Goal: Task Accomplishment & Management: Complete application form

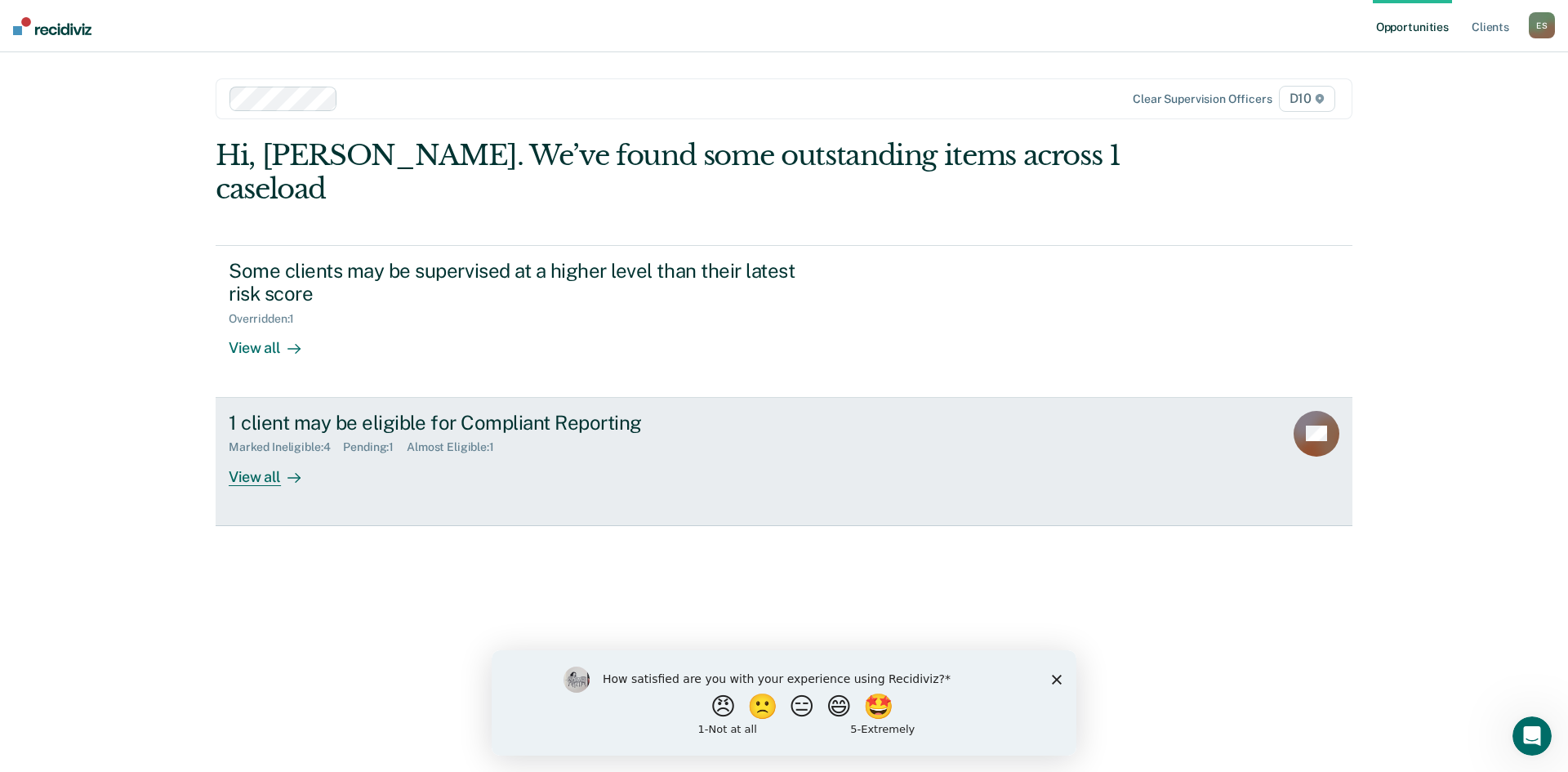
click at [940, 409] on link "1 client may be eligible for Compliant Reporting Marked Ineligible : 4 Pending …" at bounding box center [784, 461] width 1137 height 129
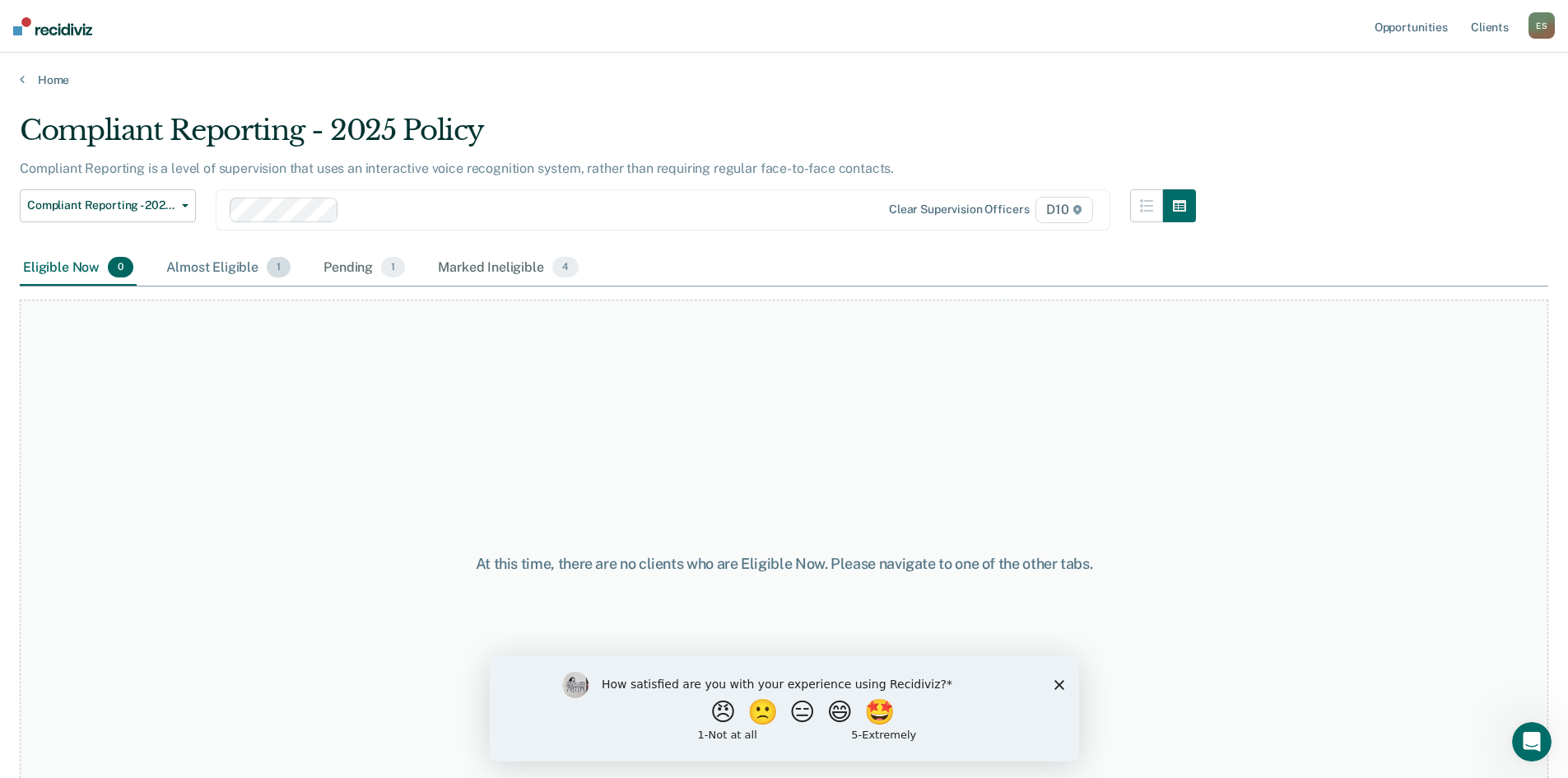
click at [223, 273] on div "Almost Eligible 1" at bounding box center [228, 268] width 131 height 36
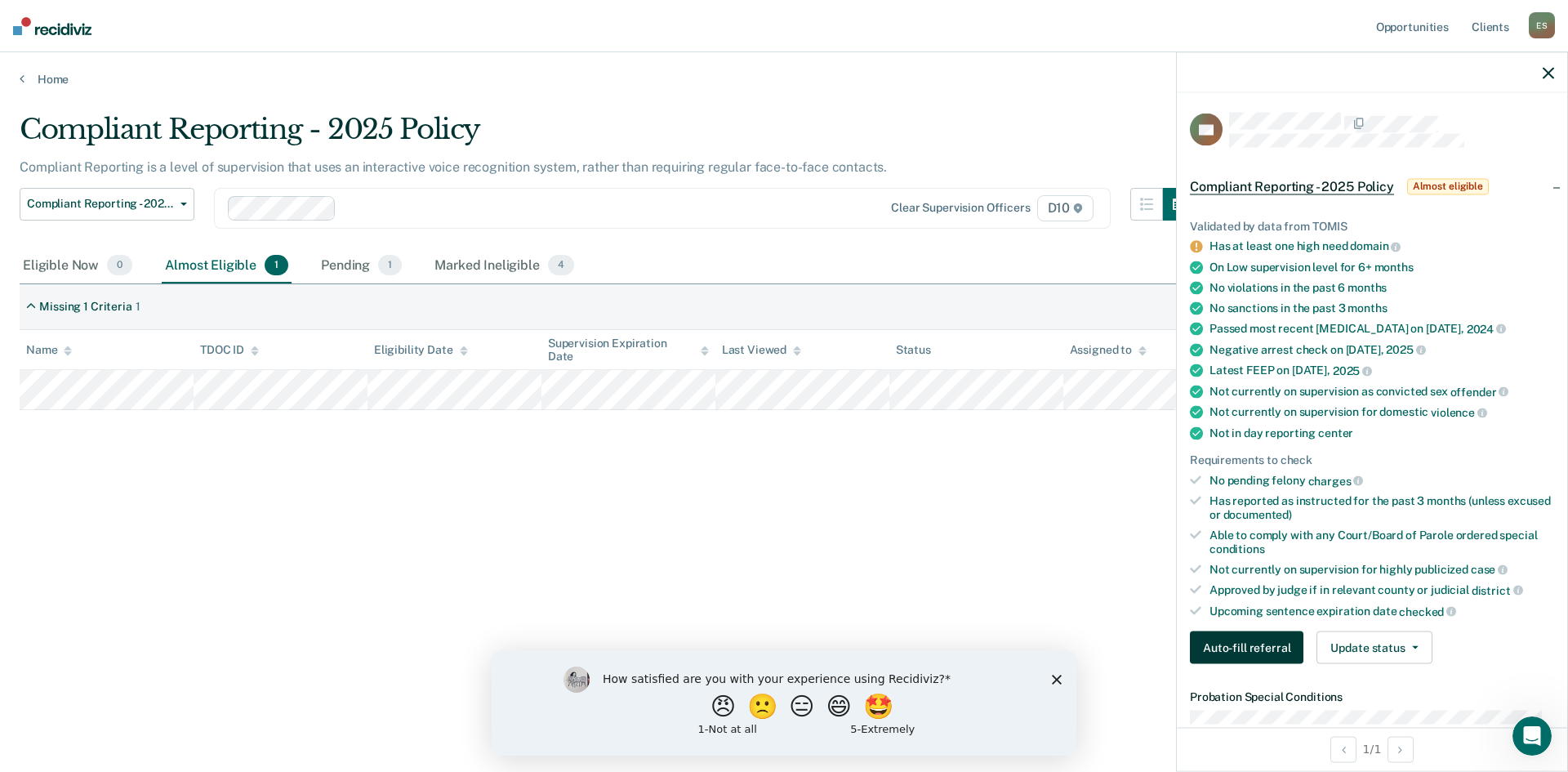
click at [1221, 658] on button "Auto-fill referral" at bounding box center [1246, 647] width 113 height 33
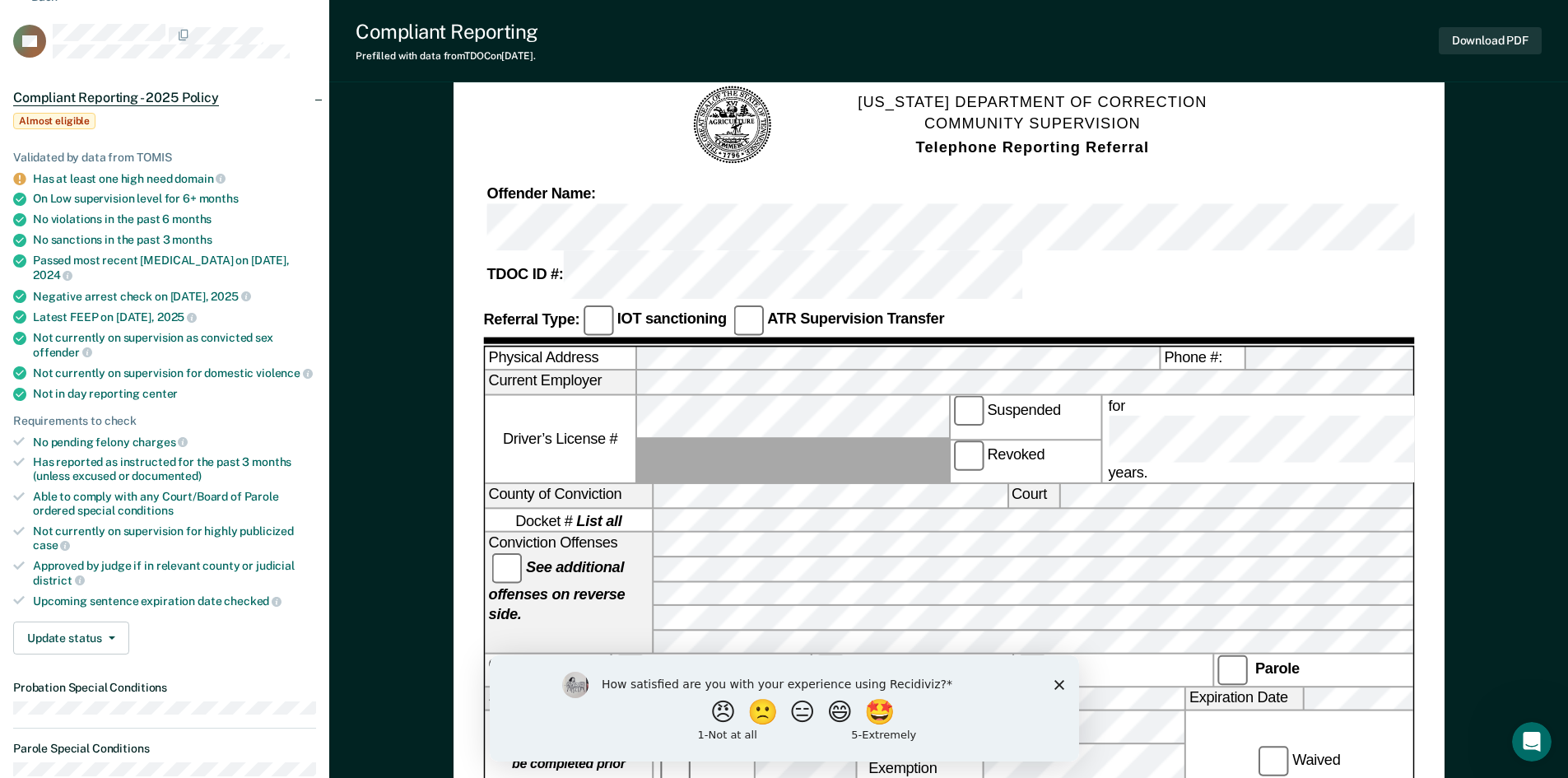
scroll to position [164, 0]
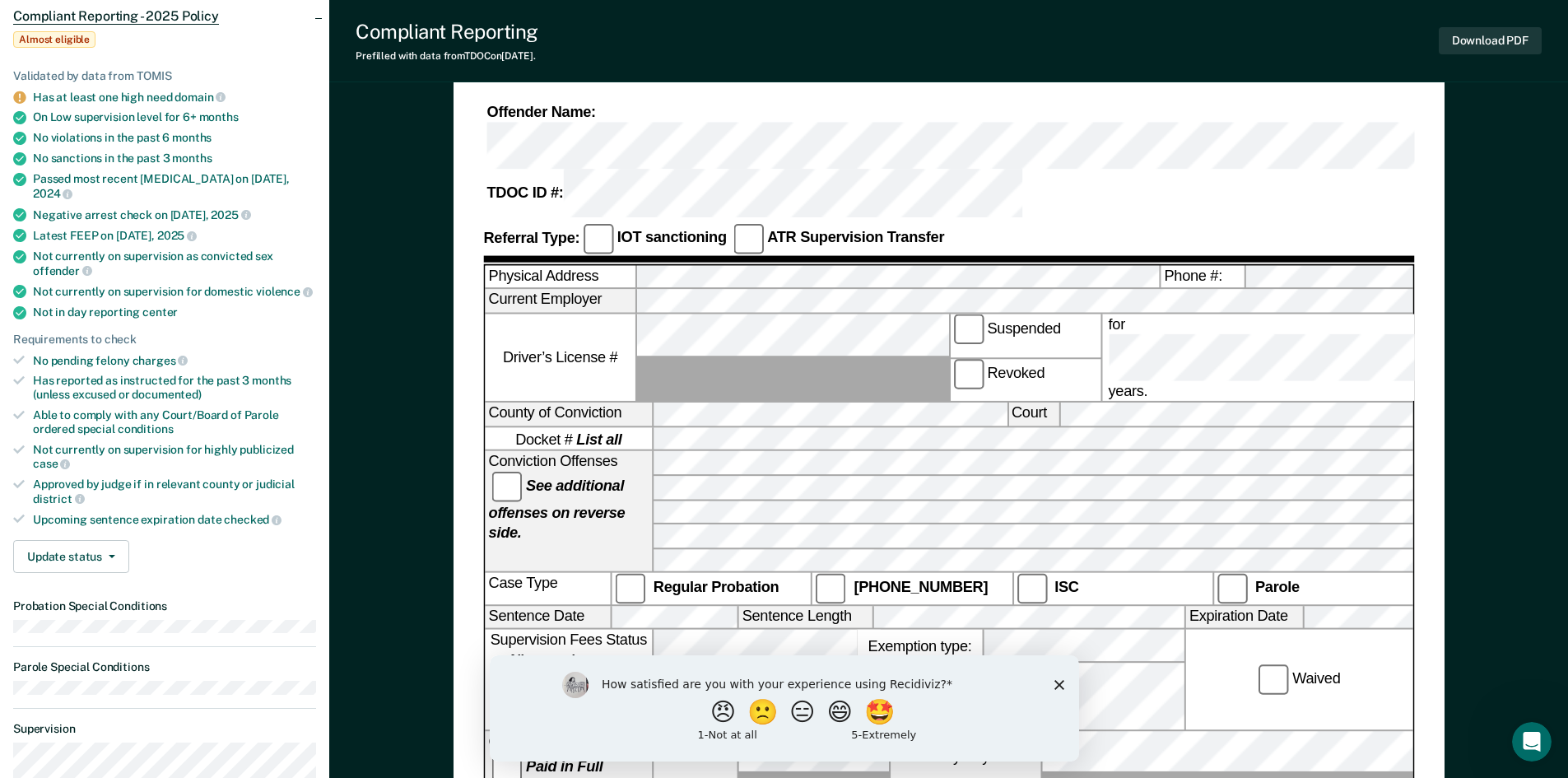
click at [1055, 687] on polygon "Close survey" at bounding box center [1058, 684] width 10 height 10
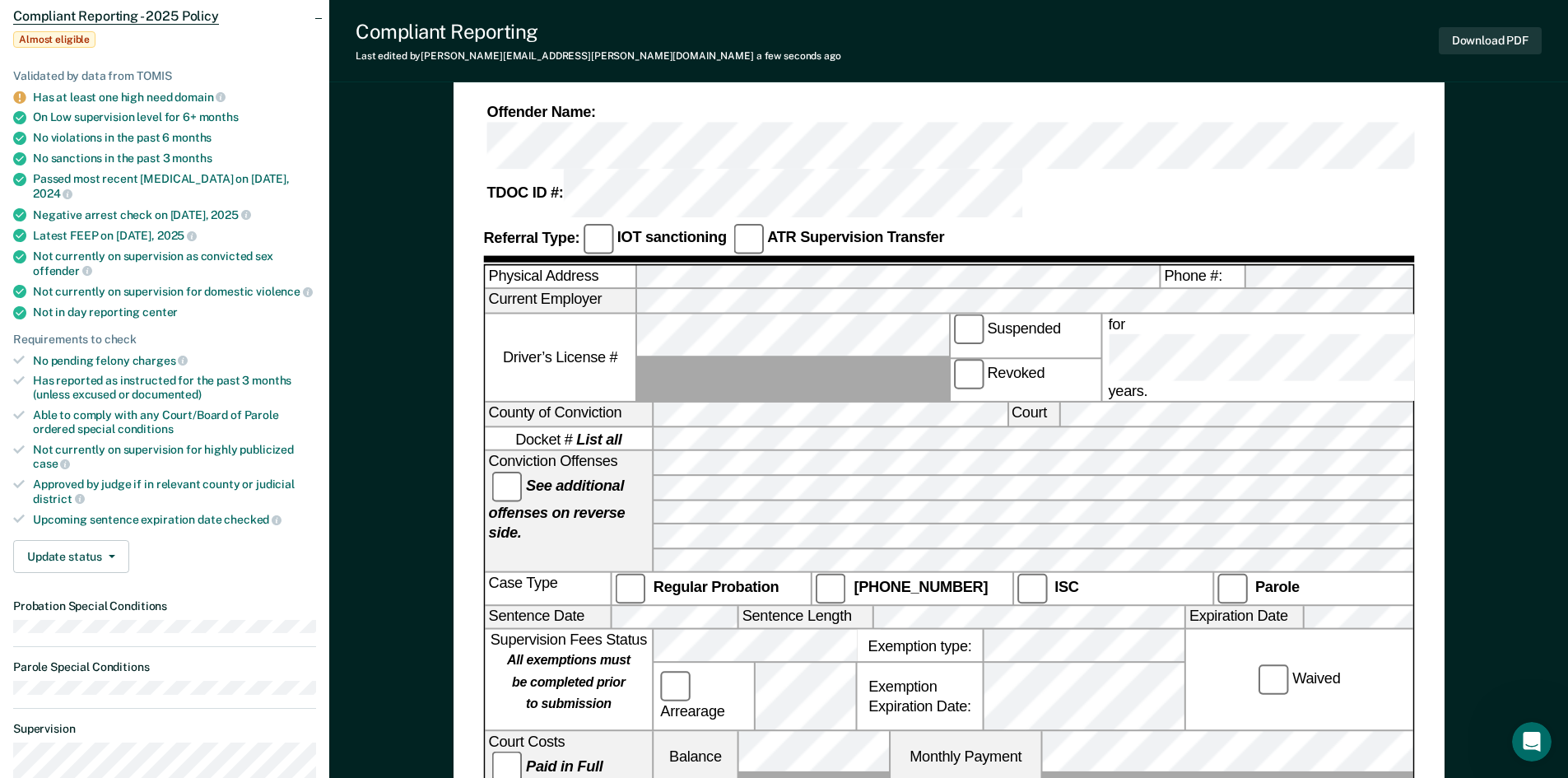
click at [613, 605] on div "Sentence Date Sentence Length Expiration Date" at bounding box center [947, 617] width 927 height 25
click at [631, 630] on div "Supervision Fees Status All exemptions must be completed prior to submission Ar…" at bounding box center [947, 681] width 927 height 102
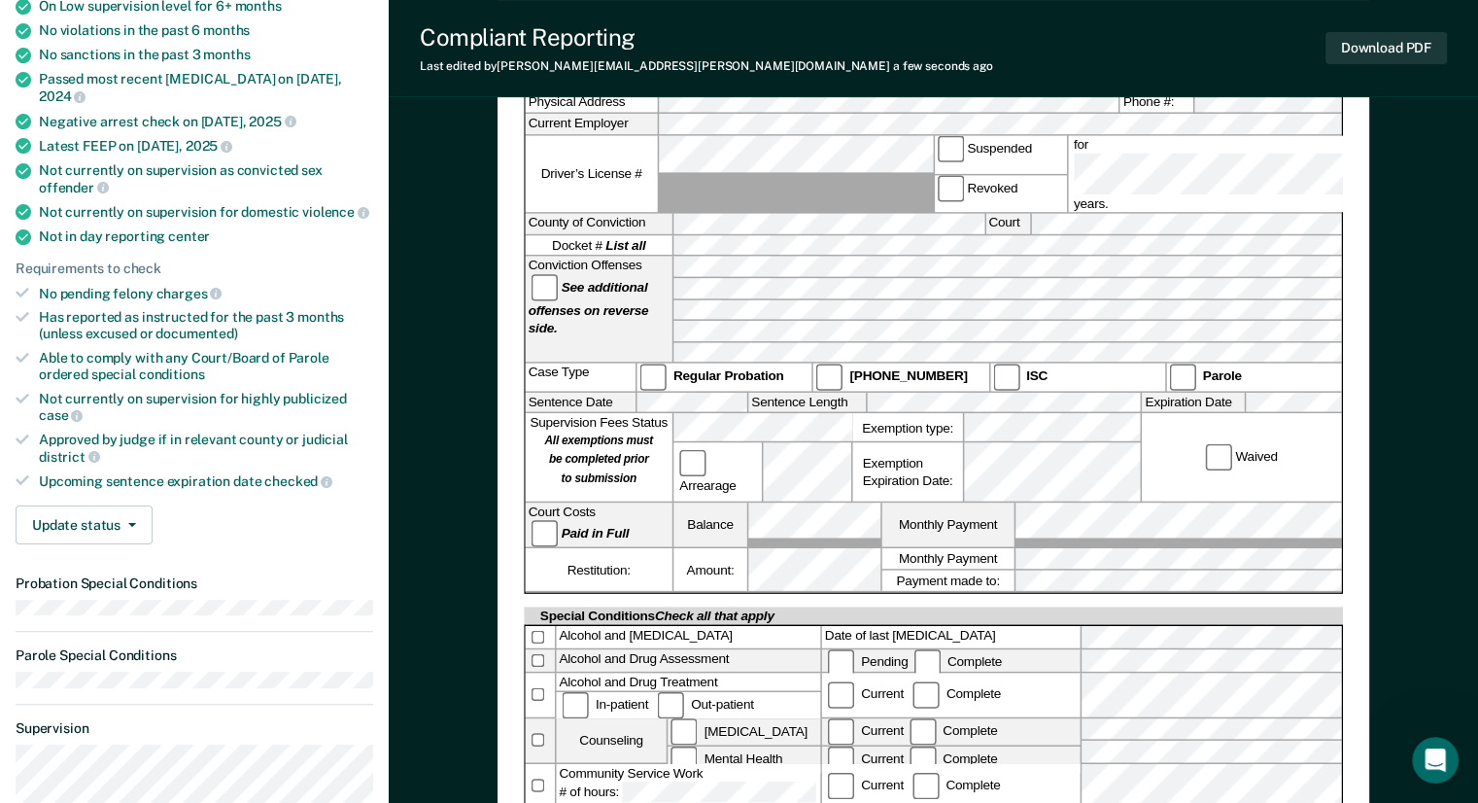
scroll to position [389, 0]
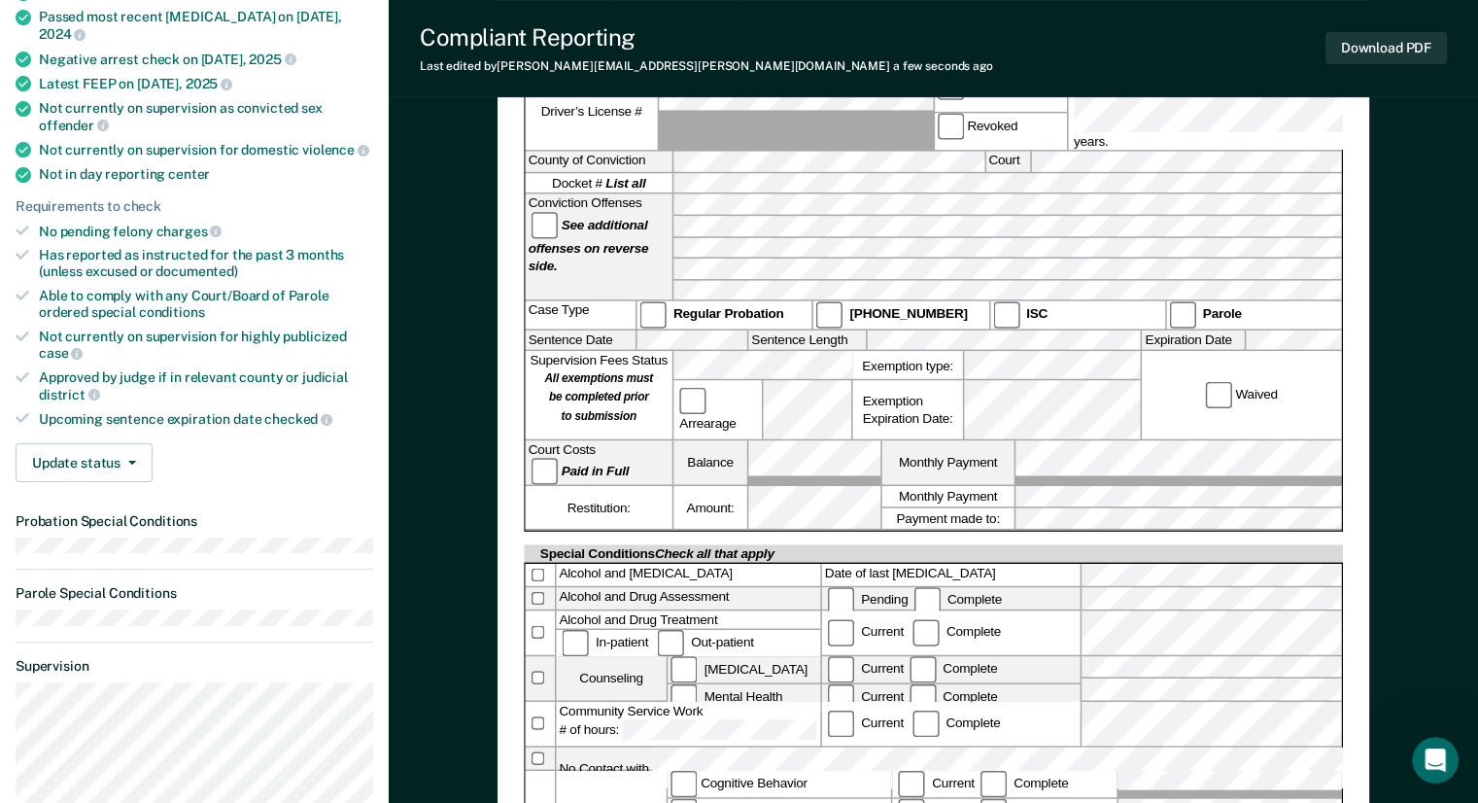
click at [1408, 522] on div "[US_STATE] DEPARTMENT OF CORRECTION COMMUNITY SUPERVISION Telephone Reporting R…" at bounding box center [934, 636] width 1090 height 1808
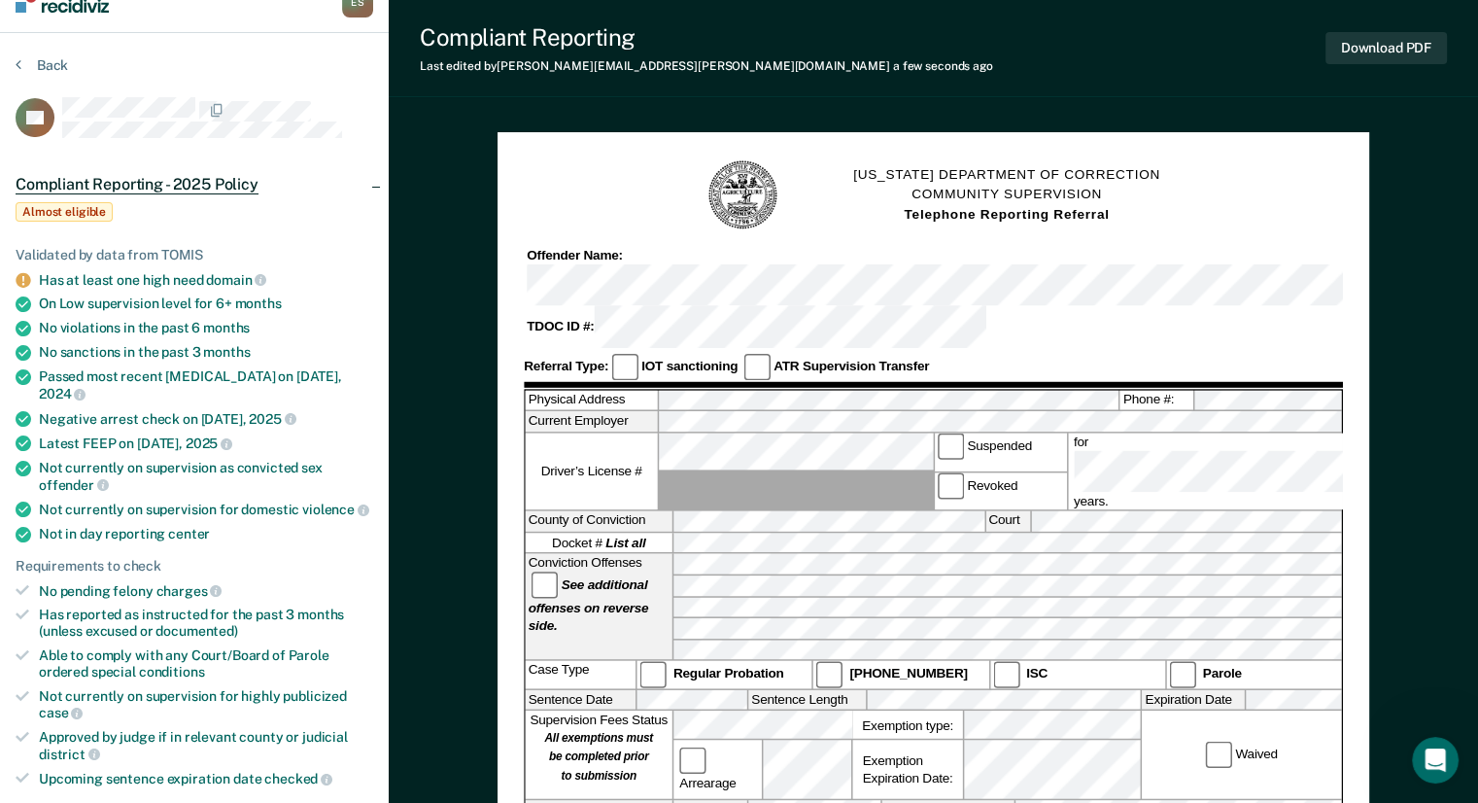
scroll to position [0, 0]
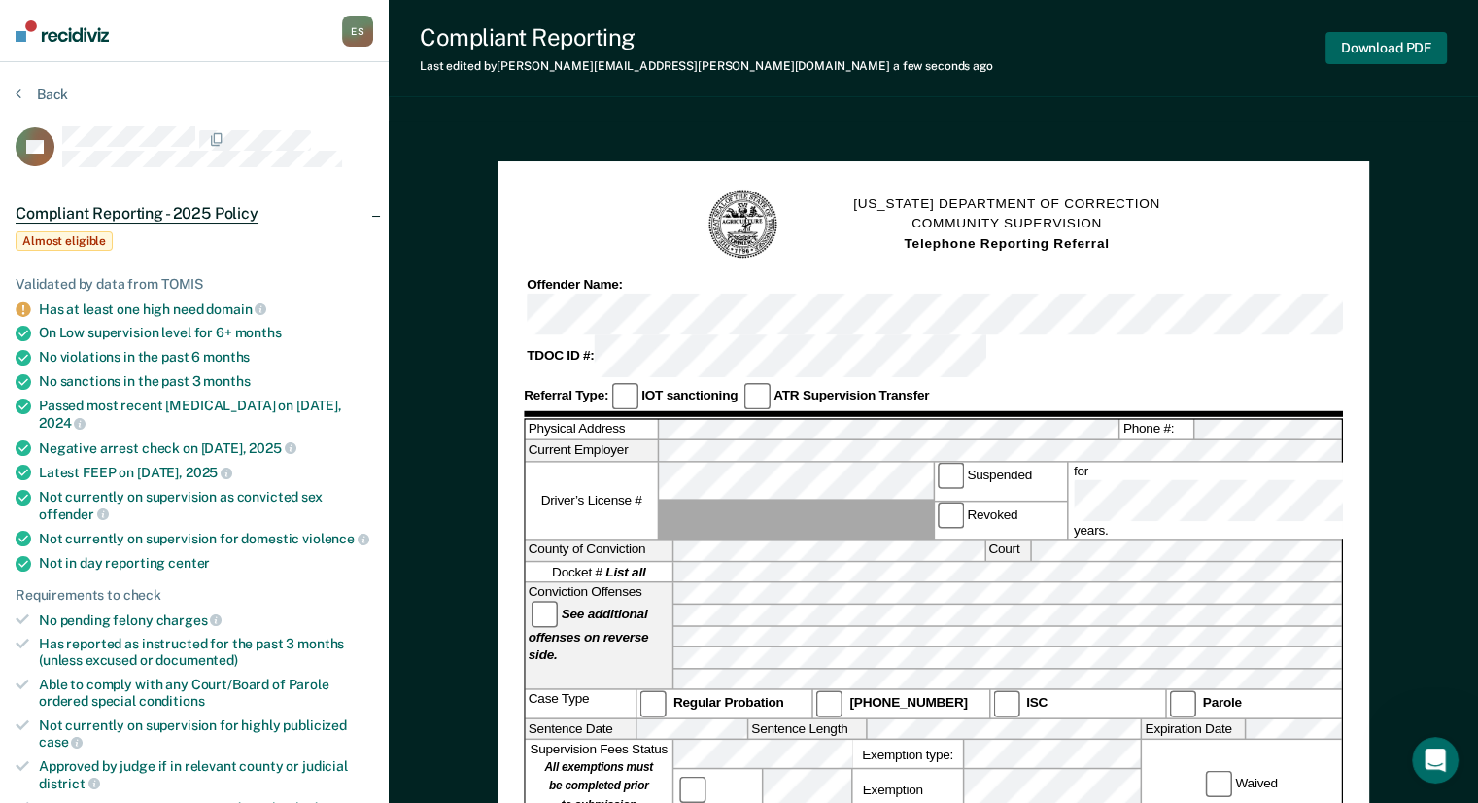
click at [1386, 54] on button "Download PDF" at bounding box center [1386, 48] width 121 height 32
